Goal: Communication & Community: Connect with others

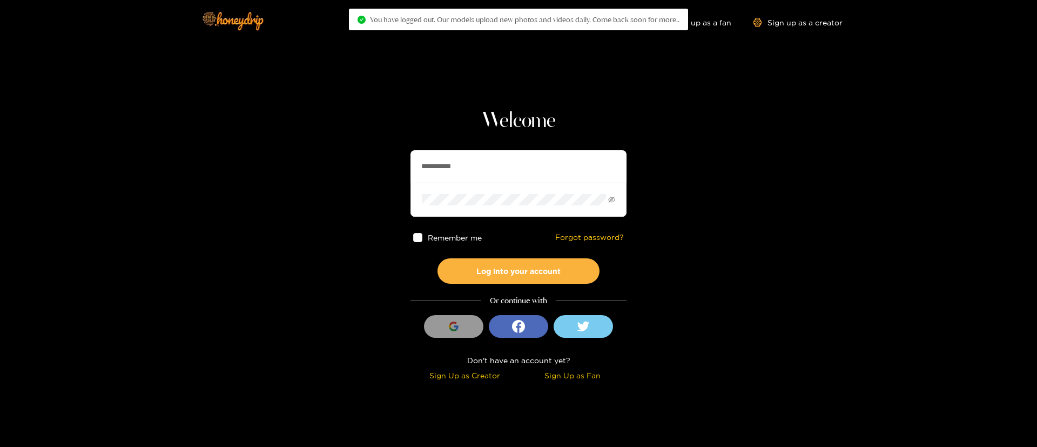
click at [488, 162] on input "**********" at bounding box center [519, 166] width 216 height 32
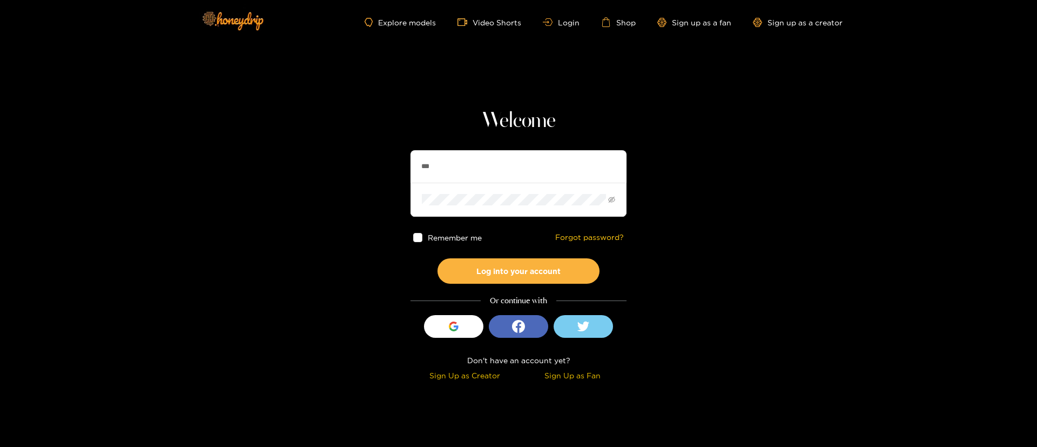
type input "********"
click at [530, 275] on button "Log into your account" at bounding box center [519, 270] width 162 height 25
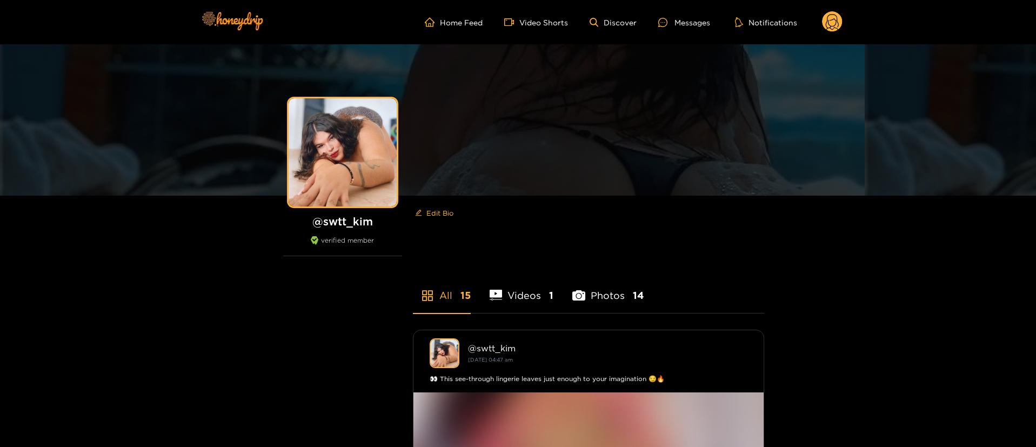
click at [691, 29] on ul "Home Feed Video Shorts Discover Messages Notifications" at bounding box center [634, 22] width 418 height 22
click at [674, 23] on div at bounding box center [666, 22] width 16 height 9
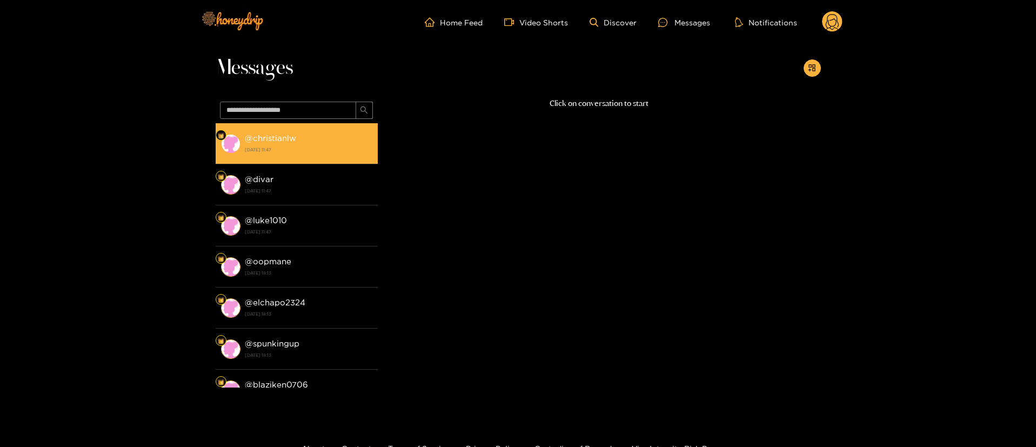
click at [346, 142] on div "@ christianlw [DATE] 11:47" at bounding box center [308, 143] width 127 height 24
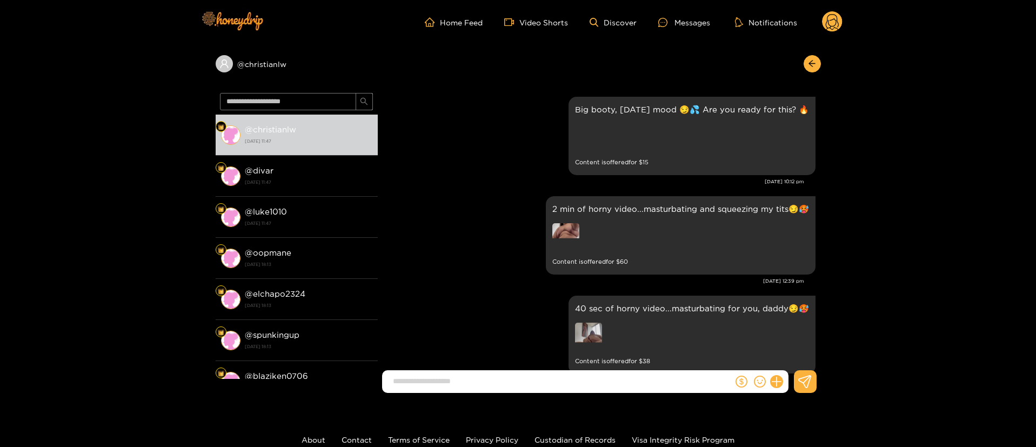
scroll to position [1959, 0]
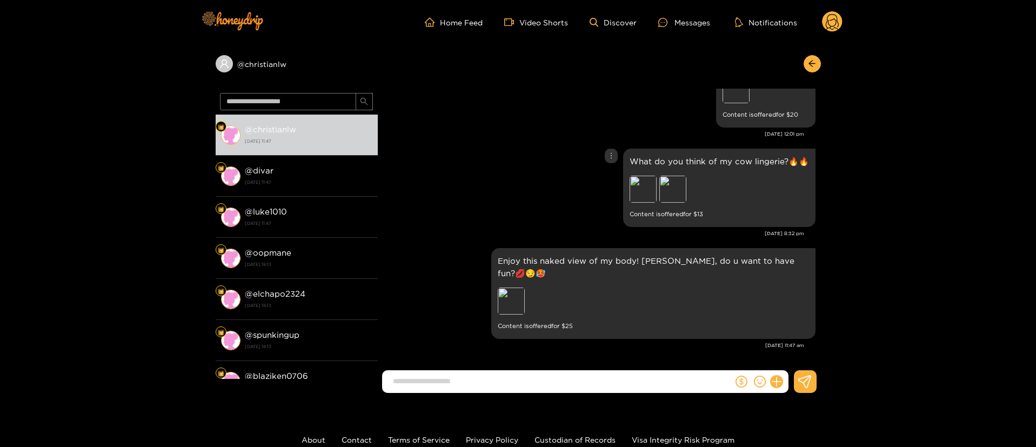
click at [426, 147] on div "What do you think of my cow lingerie?🔥🔥 Preview Preview Content is offered for …" at bounding box center [599, 188] width 432 height 84
click at [550, 165] on div "What do you think of my cow lingerie?🔥🔥 Preview Preview Content is offered for …" at bounding box center [599, 188] width 432 height 84
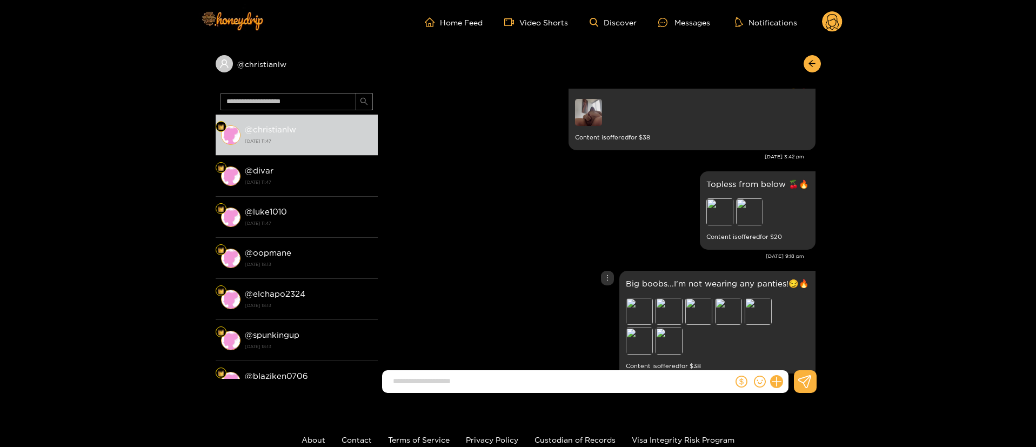
scroll to position [177, 0]
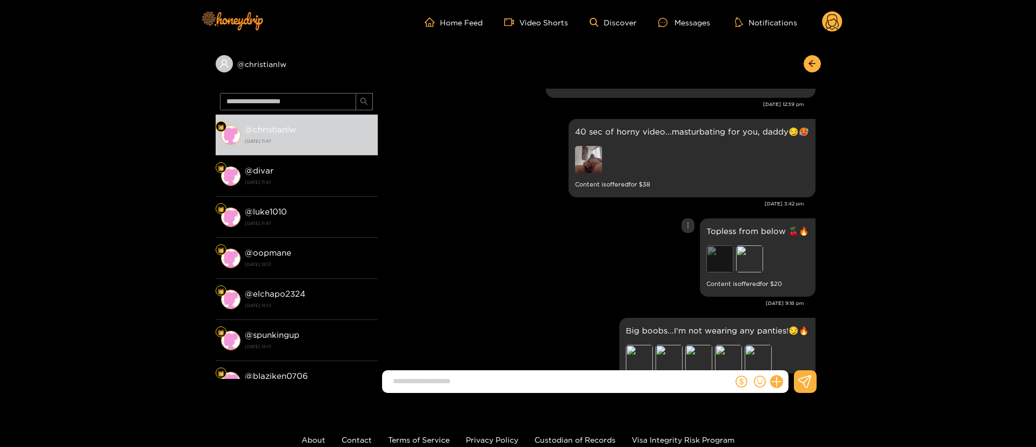
click at [707, 260] on div "Preview" at bounding box center [719, 258] width 27 height 27
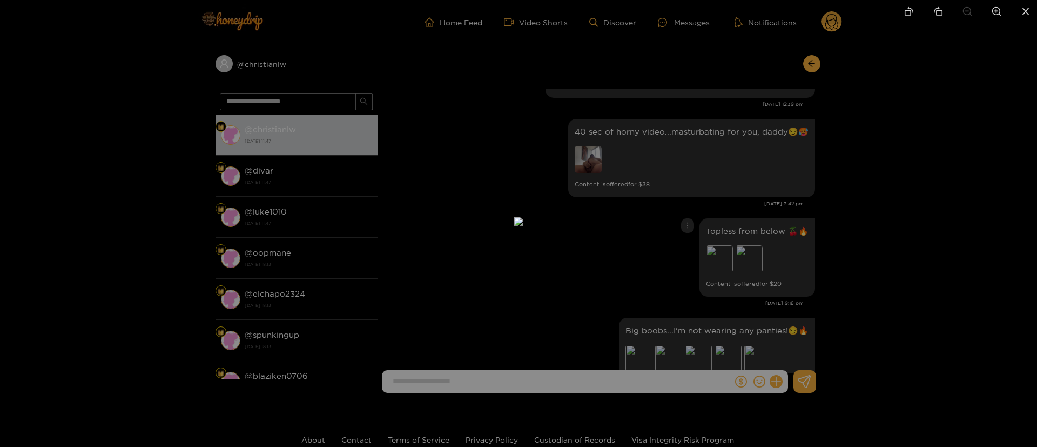
click at [1004, 210] on div at bounding box center [518, 223] width 1037 height 447
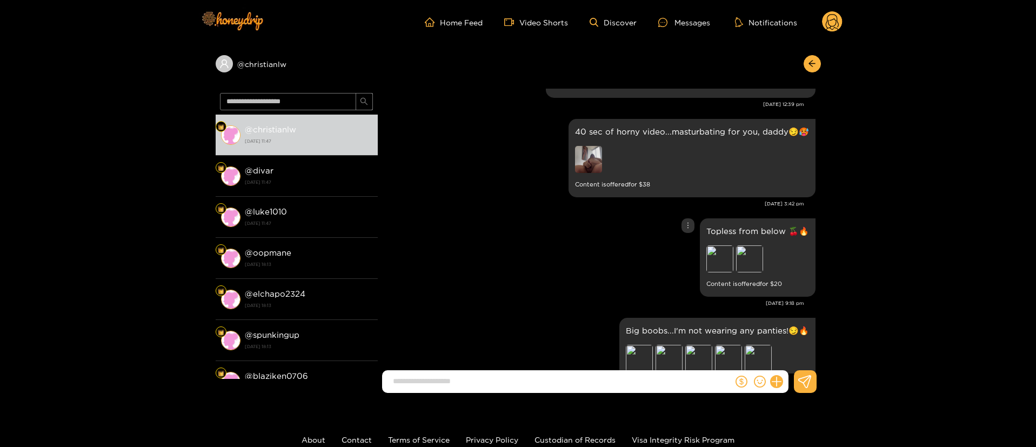
click at [733, 229] on p "Topless from below 🍒🔥" at bounding box center [757, 231] width 103 height 12
copy p "Topless from below 🍒🔥"
click at [556, 237] on div "Topless from below 🍒🔥 Preview Preview Content is offered for $ 20" at bounding box center [599, 258] width 432 height 84
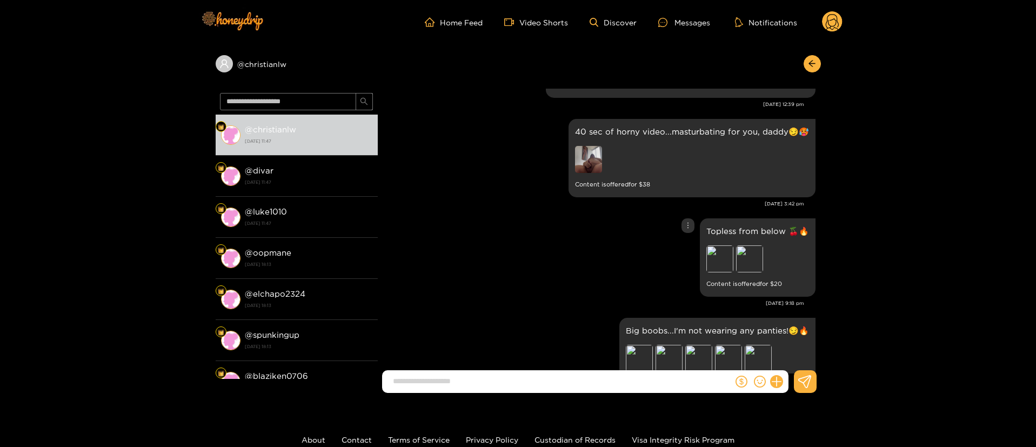
click at [776, 227] on p "Topless from below 🍒🔥" at bounding box center [757, 231] width 103 height 12
click at [777, 227] on p "Topless from below 🍒🔥" at bounding box center [757, 231] width 103 height 12
copy p "Topless from below 🍒🔥"
click at [689, 233] on div "Topless from below 🍒🔥 Preview Preview Content is offered for $ 20" at bounding box center [599, 258] width 432 height 84
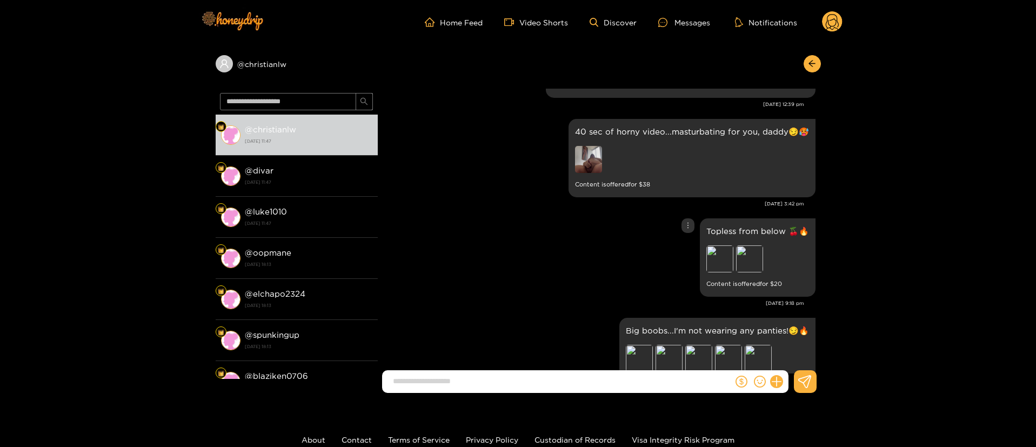
click at [688, 229] on icon "more" at bounding box center [688, 225] width 8 height 8
click at [678, 246] on div "Unsend" at bounding box center [686, 248] width 26 height 11
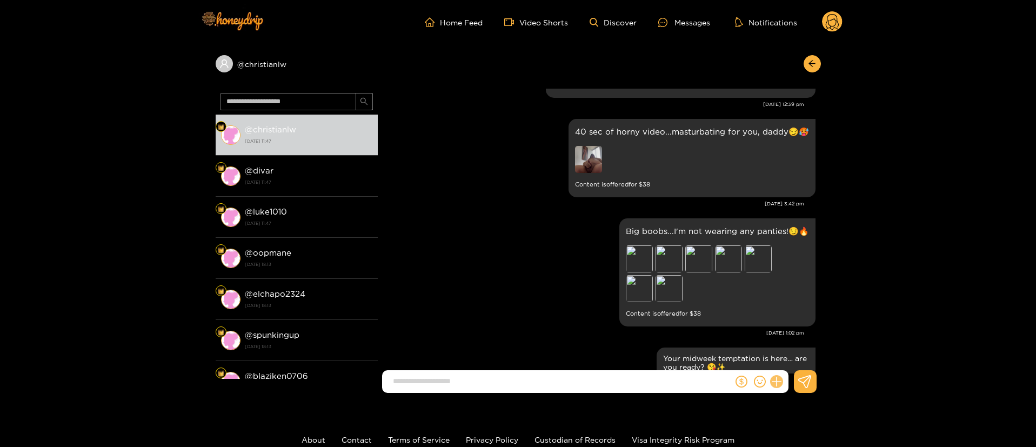
click at [778, 382] on icon at bounding box center [776, 381] width 12 height 12
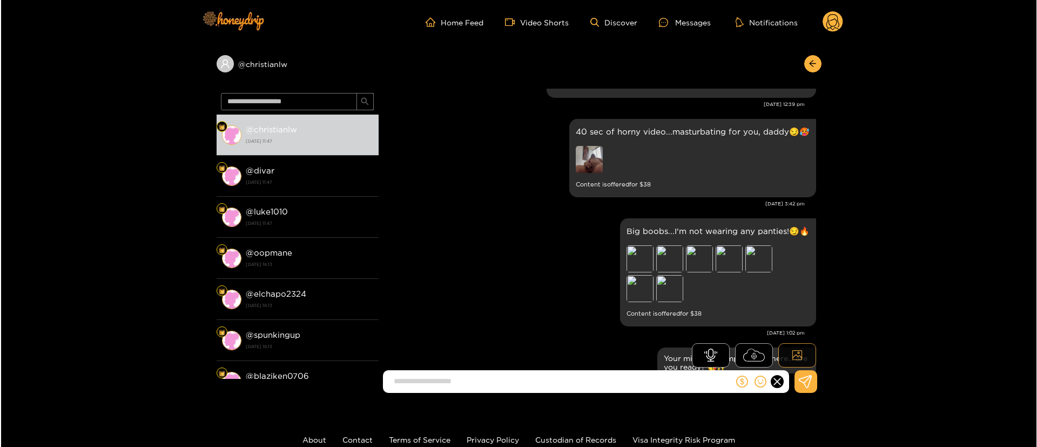
scroll to position [1860, 0]
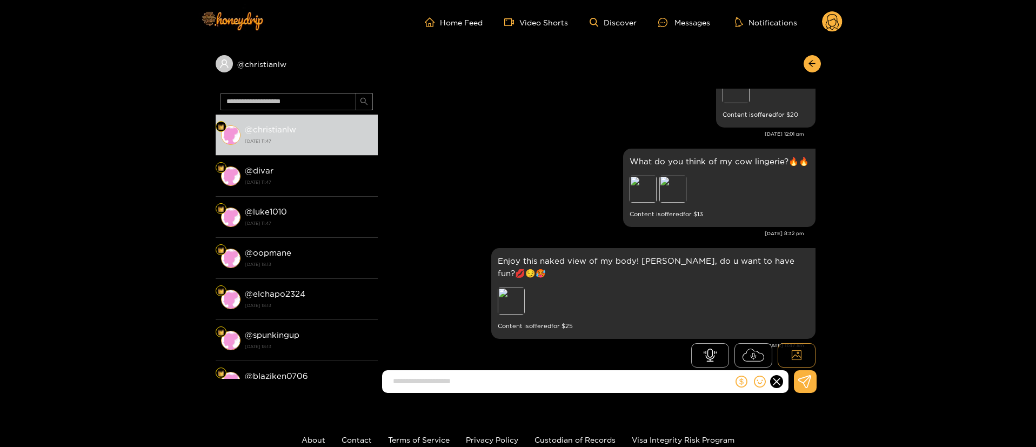
click at [802, 353] on button at bounding box center [796, 355] width 38 height 24
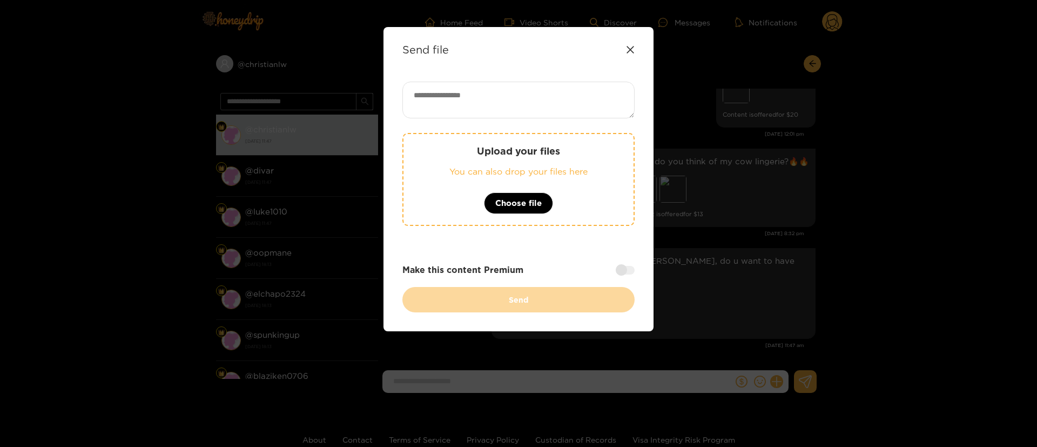
click at [566, 91] on textarea at bounding box center [518, 100] width 232 height 37
paste textarea "**********"
type textarea "**********"
click at [492, 197] on button "Choose file" at bounding box center [518, 203] width 69 height 22
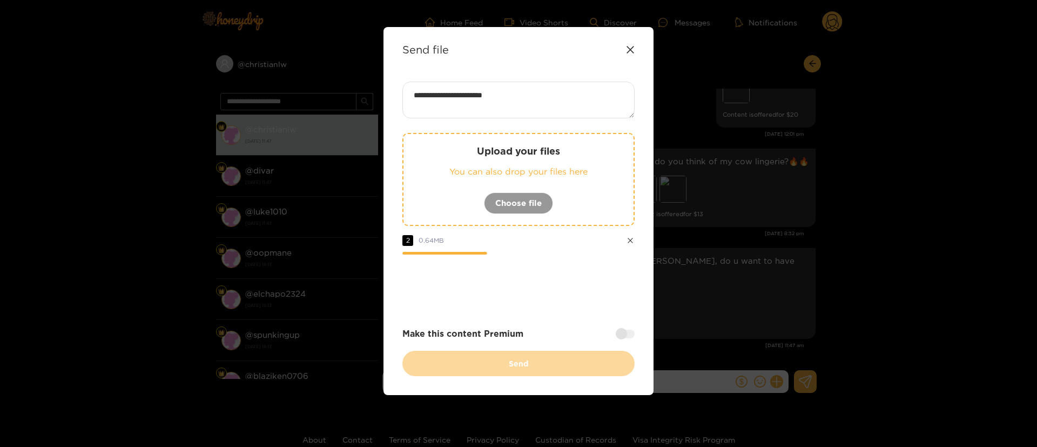
click at [623, 334] on div at bounding box center [625, 334] width 19 height 9
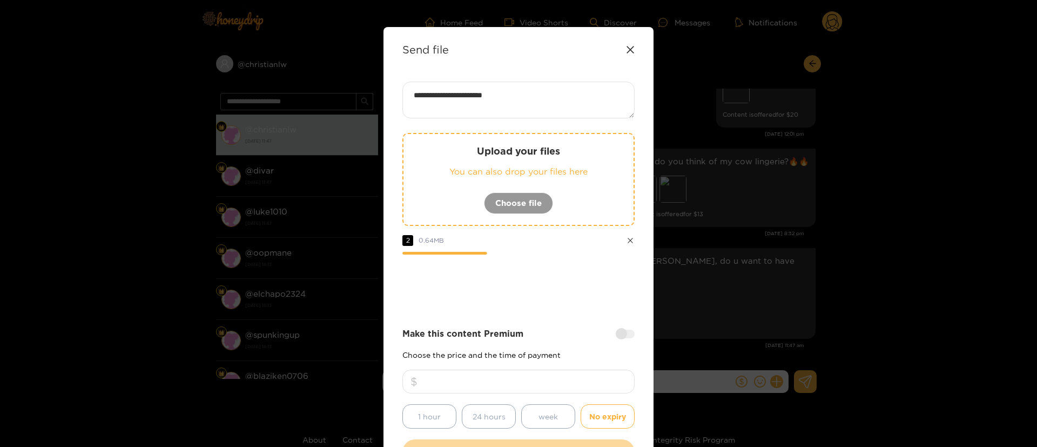
click at [560, 373] on input "number" at bounding box center [518, 381] width 232 height 24
type input "**"
click at [561, 311] on div "**********" at bounding box center [518, 273] width 232 height 383
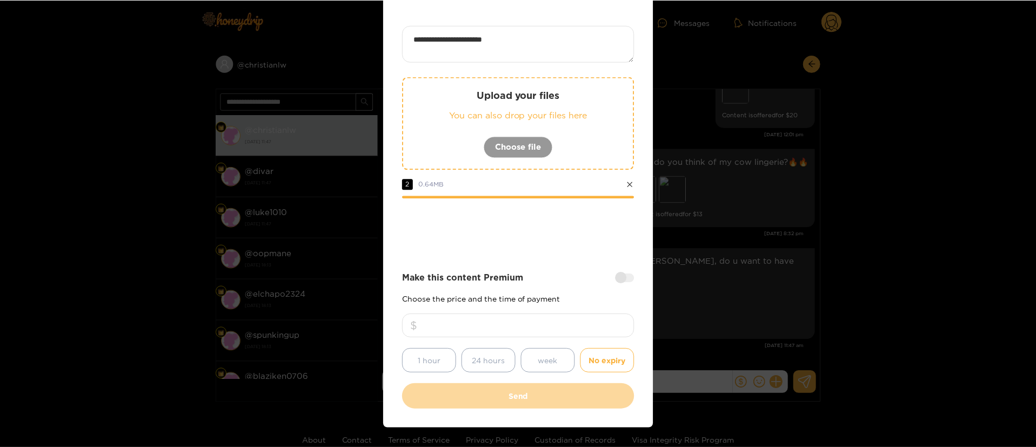
scroll to position [80, 0]
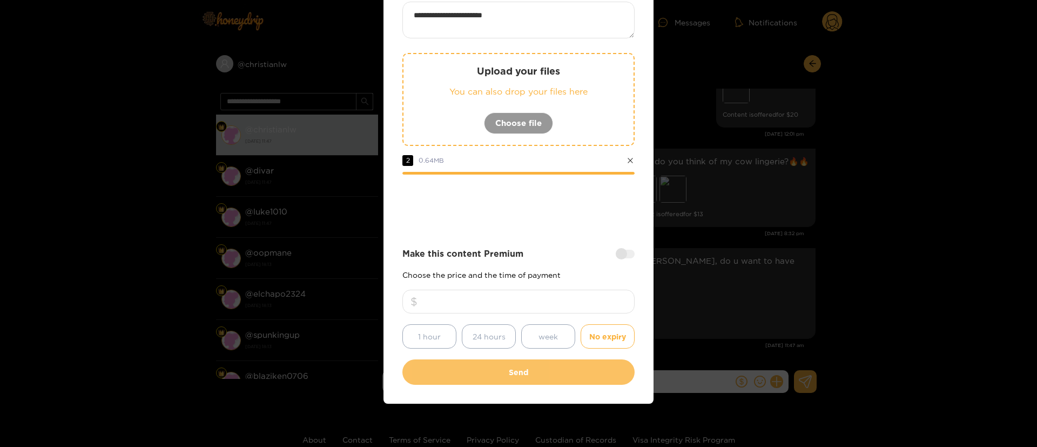
click at [550, 379] on button "Send" at bounding box center [518, 371] width 232 height 25
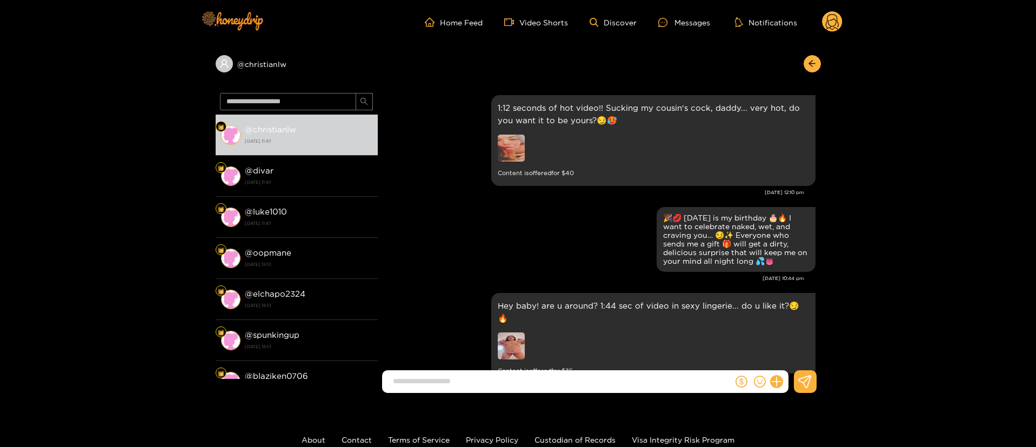
scroll to position [2065, 0]
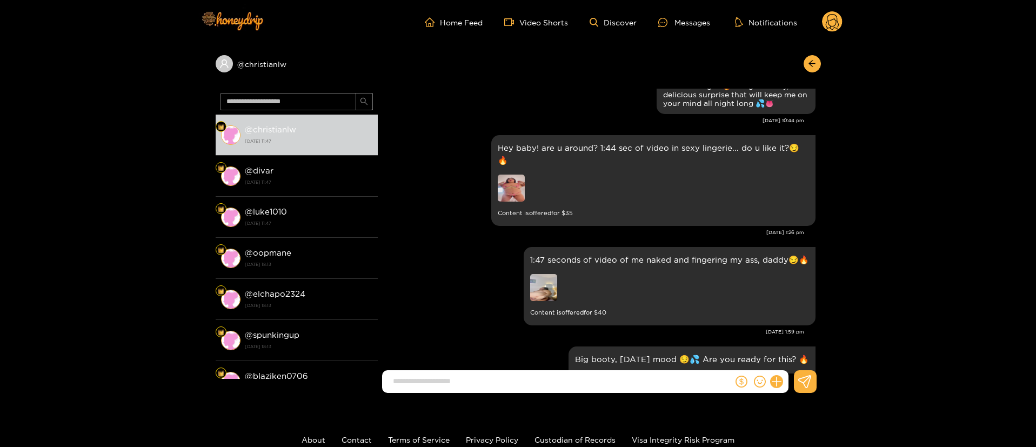
click at [830, 22] on circle at bounding box center [832, 21] width 21 height 21
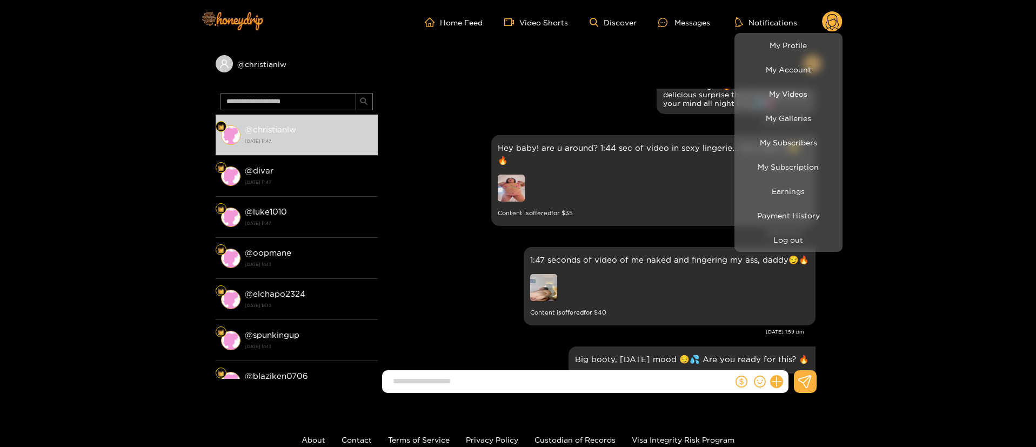
click at [794, 251] on li "Log out" at bounding box center [788, 239] width 108 height 24
click at [791, 245] on button "Log out" at bounding box center [788, 239] width 103 height 19
